Goal: Task Accomplishment & Management: Manage account settings

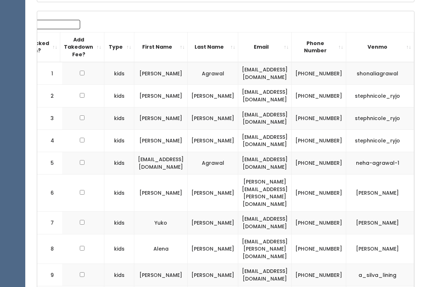
click at [47, 22] on input "Search:" at bounding box center [34, 24] width 92 height 9
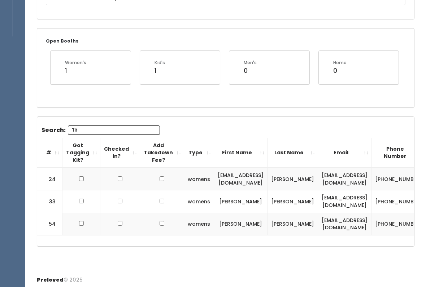
scroll to position [70, 0]
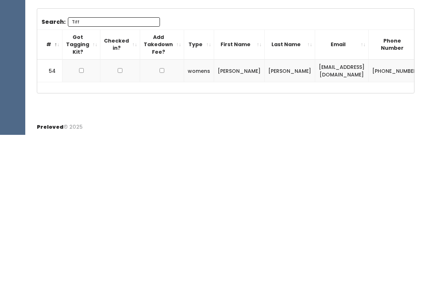
type input "Tiff"
click at [81, 221] on input "checkbox" at bounding box center [81, 223] width 5 height 5
checkbox input "true"
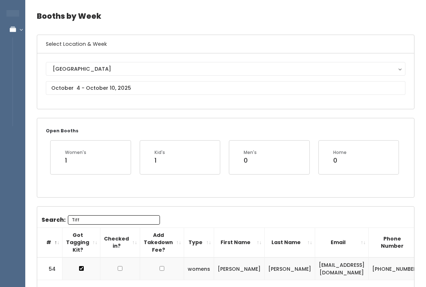
scroll to position [0, 0]
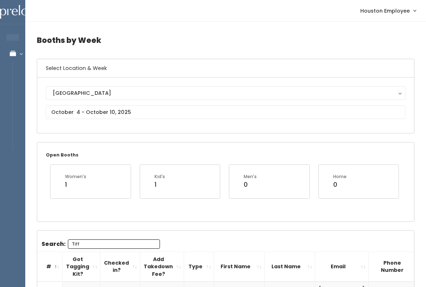
click at [134, 240] on input "Tiff" at bounding box center [114, 244] width 92 height 9
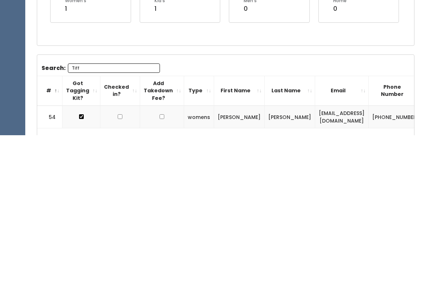
click at [147, 216] on input "Tiff" at bounding box center [114, 220] width 92 height 9
type input "T"
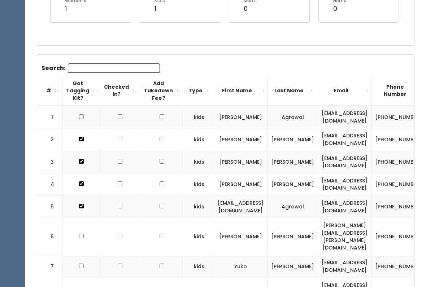
scroll to position [134, 0]
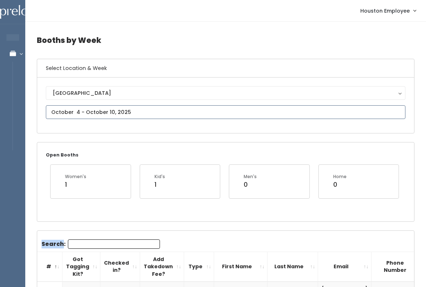
click at [233, 110] on input "text" at bounding box center [225, 112] width 359 height 14
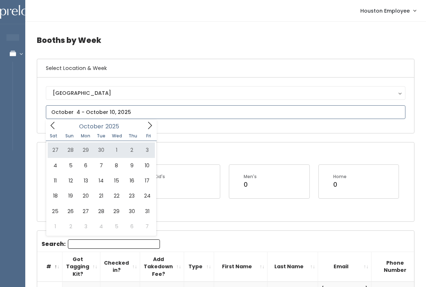
type input "September 27 to October 3"
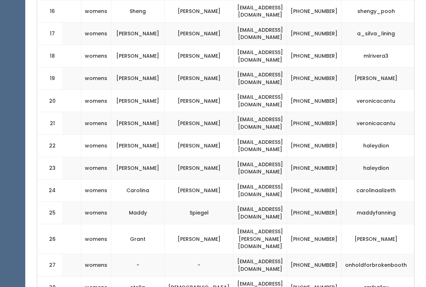
scroll to position [601, 0]
click at [320, 202] on td "(636) 383-2910" at bounding box center [314, 213] width 54 height 22
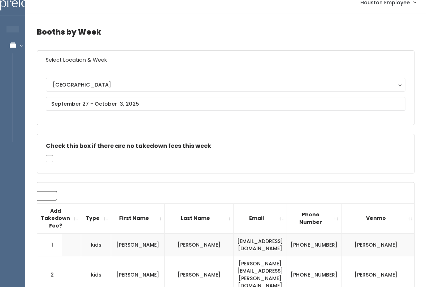
scroll to position [0, 0]
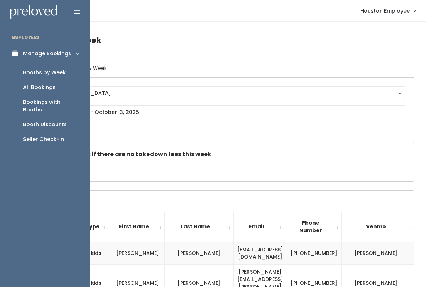
click at [13, 54] on icon at bounding box center [17, 54] width 10 height 6
click at [65, 59] on link "Manage Bookings" at bounding box center [45, 53] width 90 height 16
click at [51, 121] on div "Booth Discounts" at bounding box center [45, 125] width 44 height 8
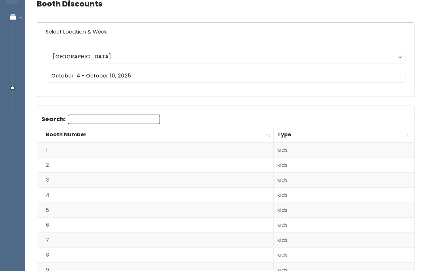
scroll to position [35, 0]
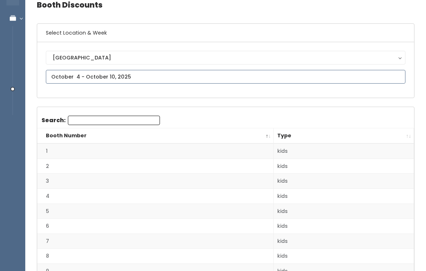
click at [246, 72] on input "text" at bounding box center [225, 77] width 359 height 14
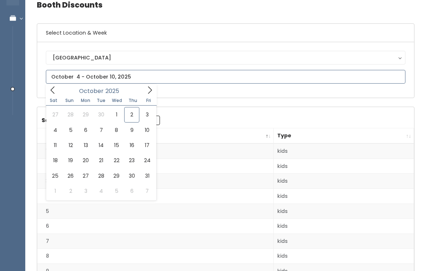
type input "[DATE] to [DATE]"
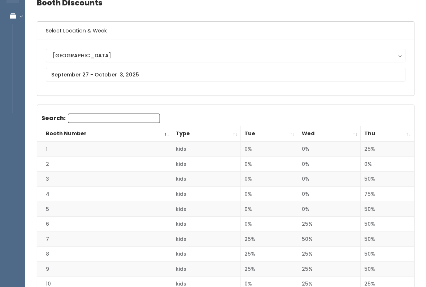
scroll to position [38, 0]
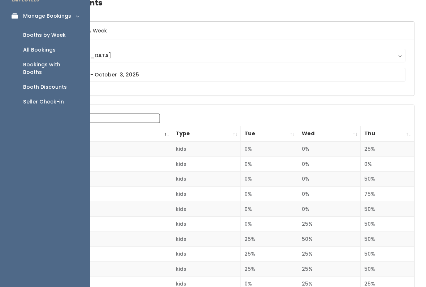
click at [15, 13] on icon at bounding box center [17, 16] width 10 height 6
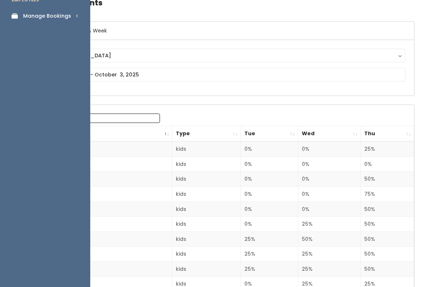
click at [73, 18] on link "Manage Bookings" at bounding box center [45, 16] width 90 height 16
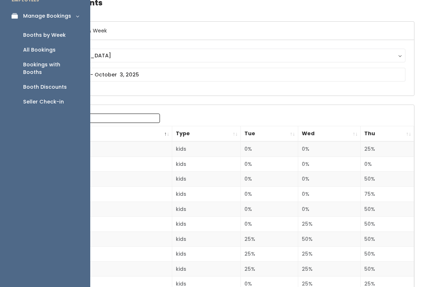
click at [42, 47] on div "All Bookings" at bounding box center [39, 50] width 32 height 8
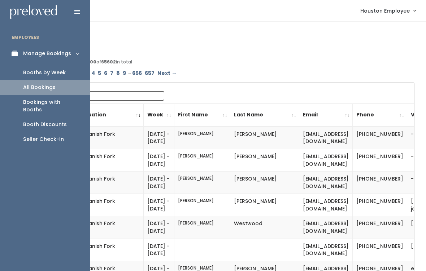
click at [60, 70] on div "Booths by Week" at bounding box center [44, 73] width 43 height 8
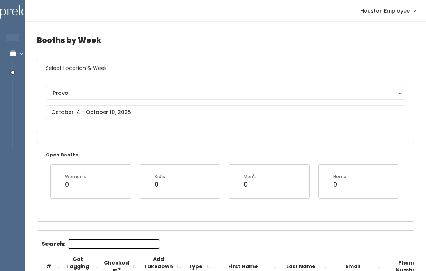
click at [157, 91] on div "Provo" at bounding box center [226, 93] width 346 height 8
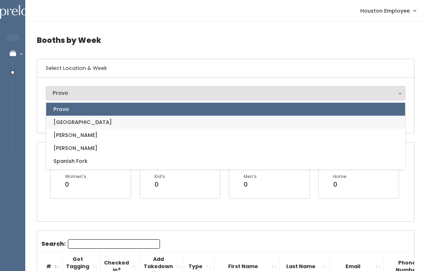
click at [123, 121] on link "[GEOGRAPHIC_DATA]" at bounding box center [225, 122] width 359 height 13
select select "5"
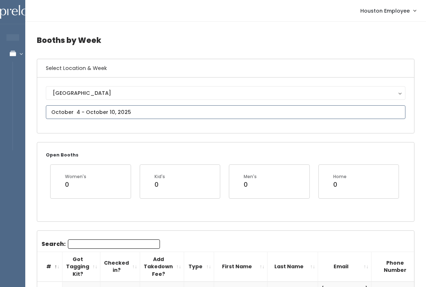
click at [169, 112] on input "text" at bounding box center [225, 112] width 359 height 14
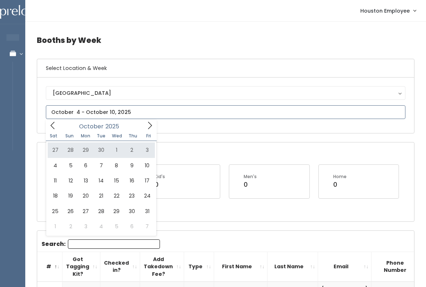
type input "September 27 to October 3"
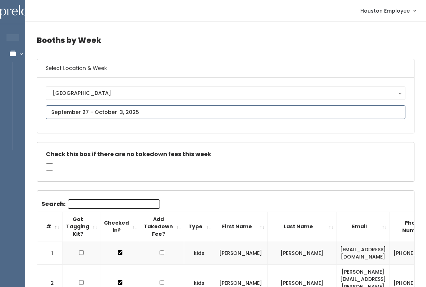
click at [201, 112] on input "text" at bounding box center [225, 112] width 359 height 14
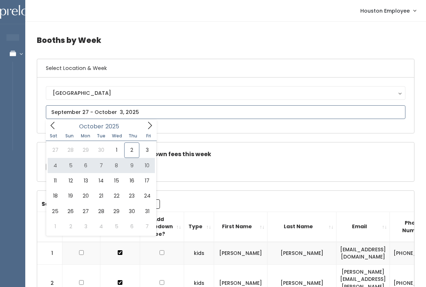
type input "October 4 to October 10"
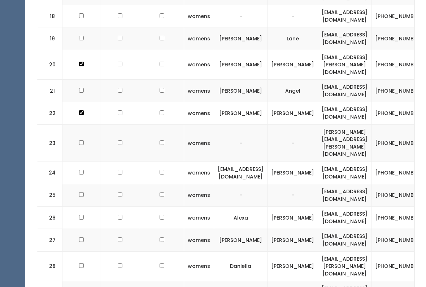
scroll to position [688, 0]
click at [80, 229] on td at bounding box center [81, 240] width 38 height 22
click at [81, 237] on input "checkbox" at bounding box center [81, 239] width 5 height 5
checkbox input "true"
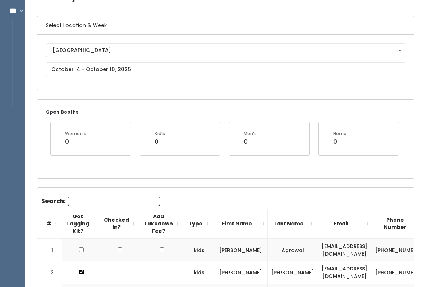
scroll to position [43, 0]
click at [164, 72] on input "text" at bounding box center [225, 69] width 359 height 14
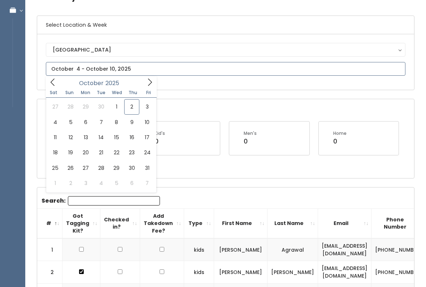
type input "October 11 to October 17"
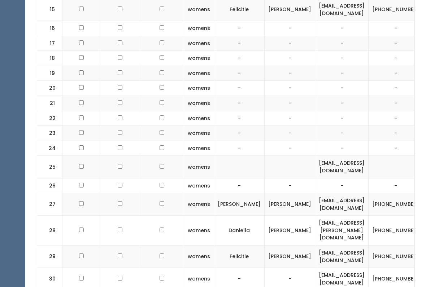
scroll to position [502, 0]
click at [84, 193] on td at bounding box center [81, 204] width 38 height 22
click at [82, 201] on input "checkbox" at bounding box center [81, 203] width 5 height 5
checkbox input "true"
